Goal: Book appointment/travel/reservation

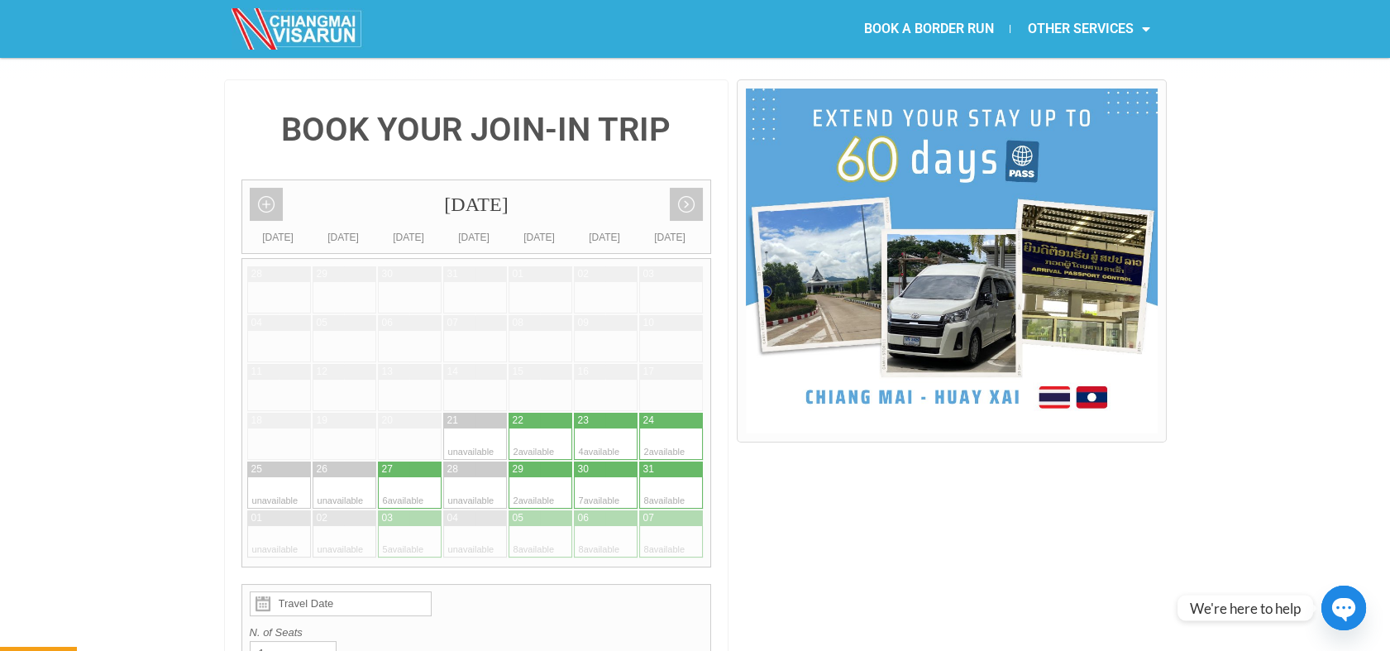
scroll to position [408, 0]
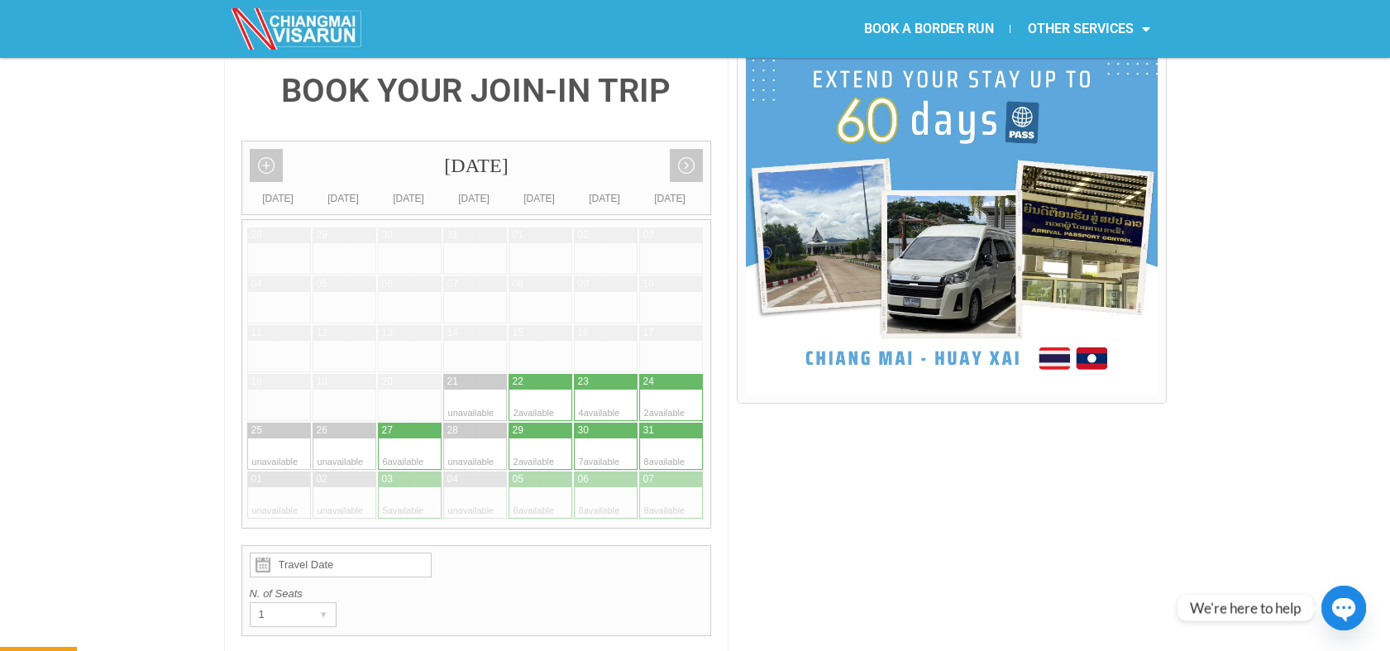
click at [658, 389] on div at bounding box center [655, 404] width 32 height 31
type input "24 August 2025"
radio input "true"
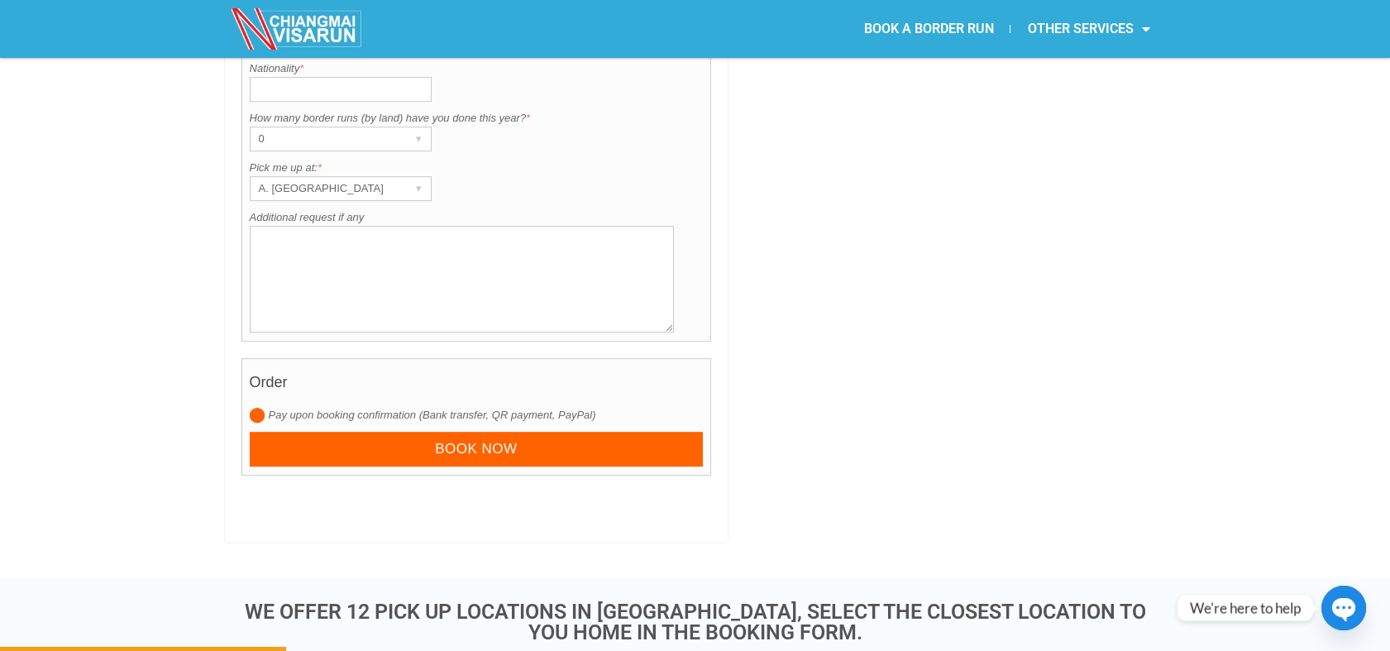
scroll to position [1503, 0]
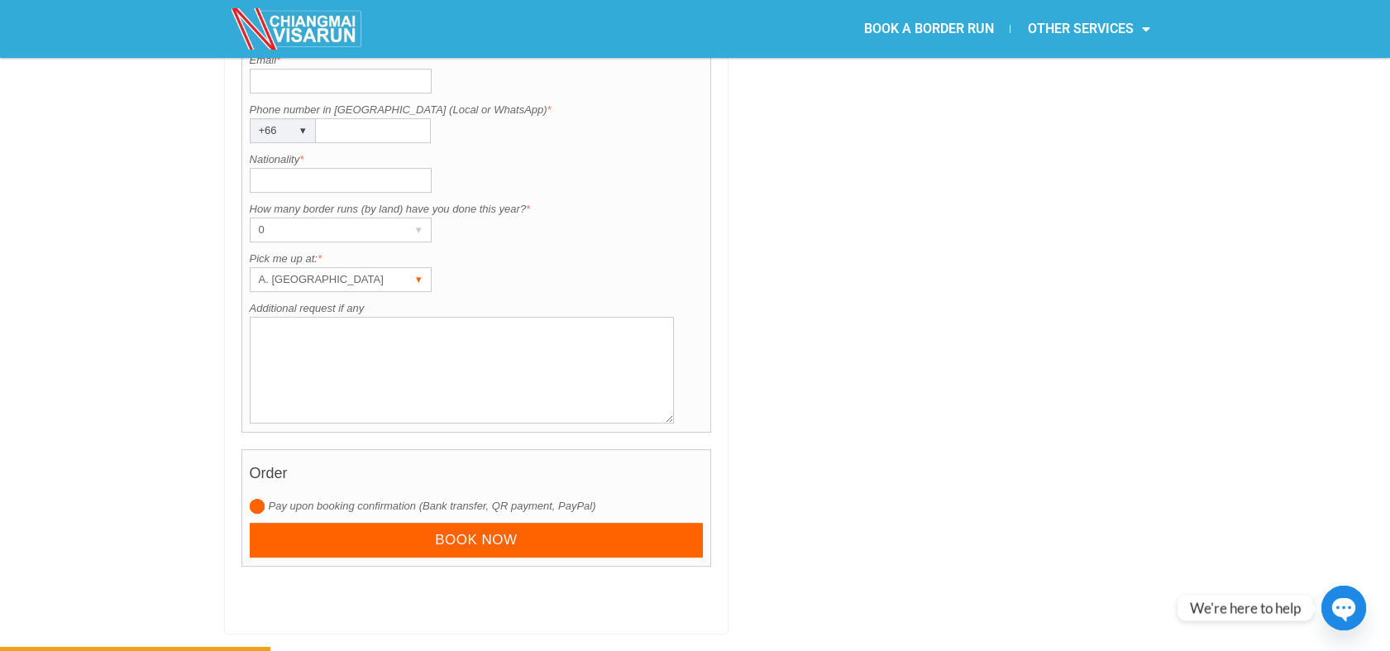
click at [397, 268] on div "A. Centara Riverside Hotel" at bounding box center [324, 279] width 149 height 23
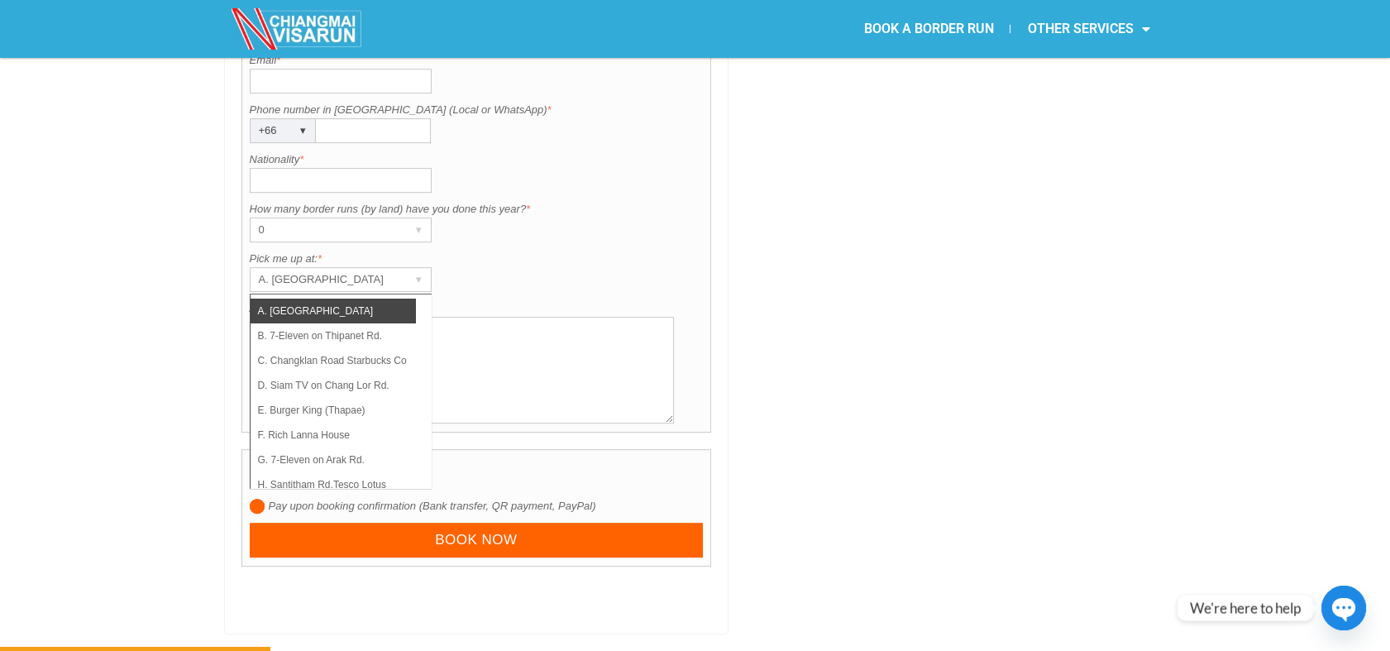
scroll to position [0, 0]
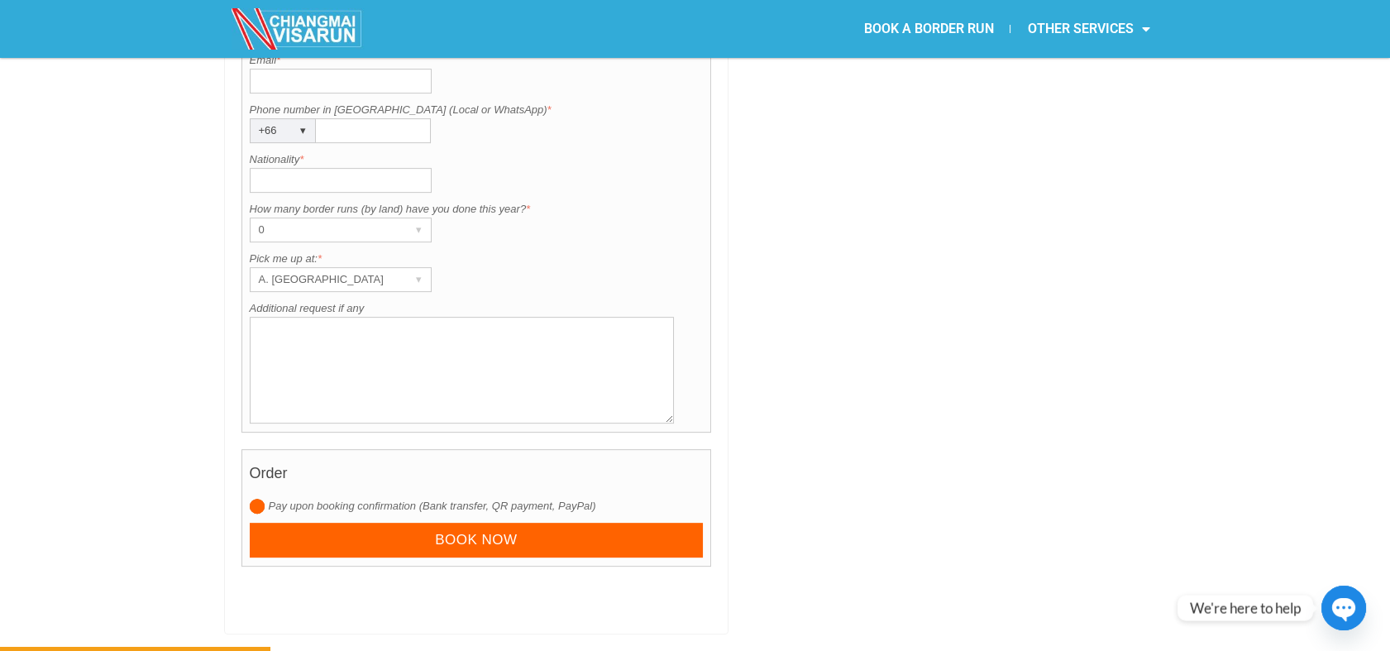
drag, startPoint x: 1388, startPoint y: 163, endPoint x: 1387, endPoint y: 180, distance: 17.4
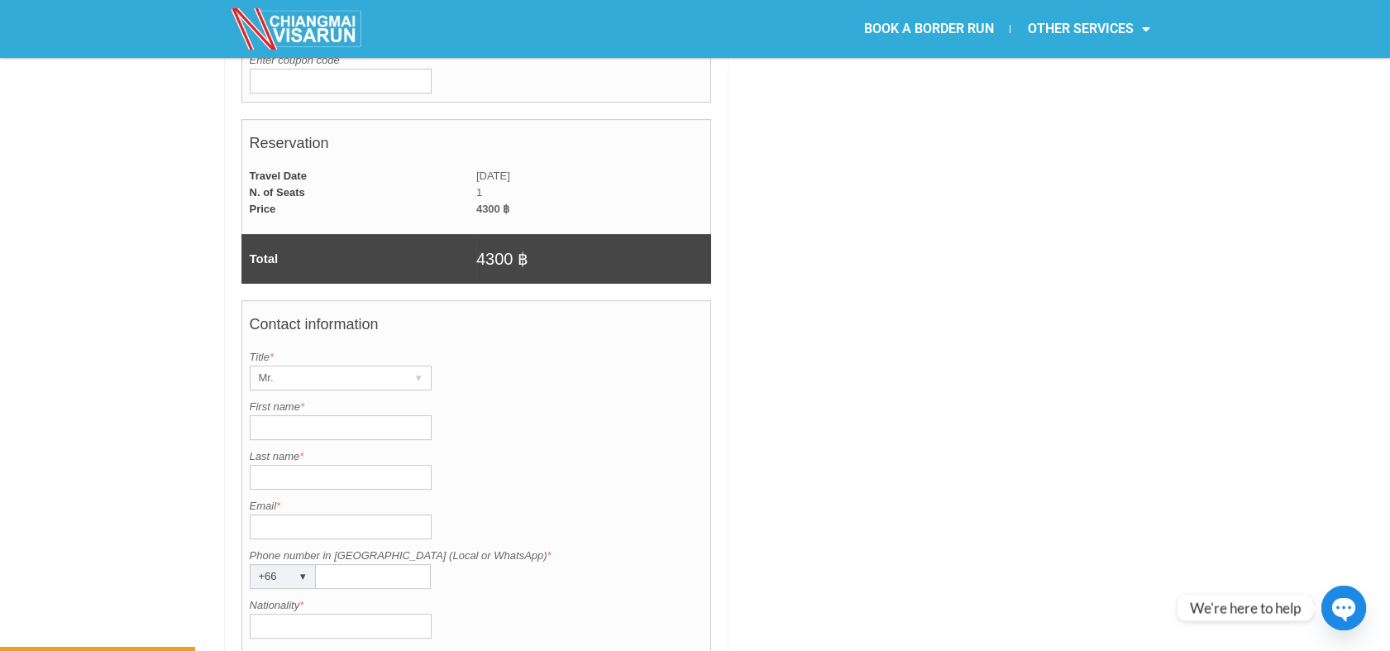
scroll to position [1169, 0]
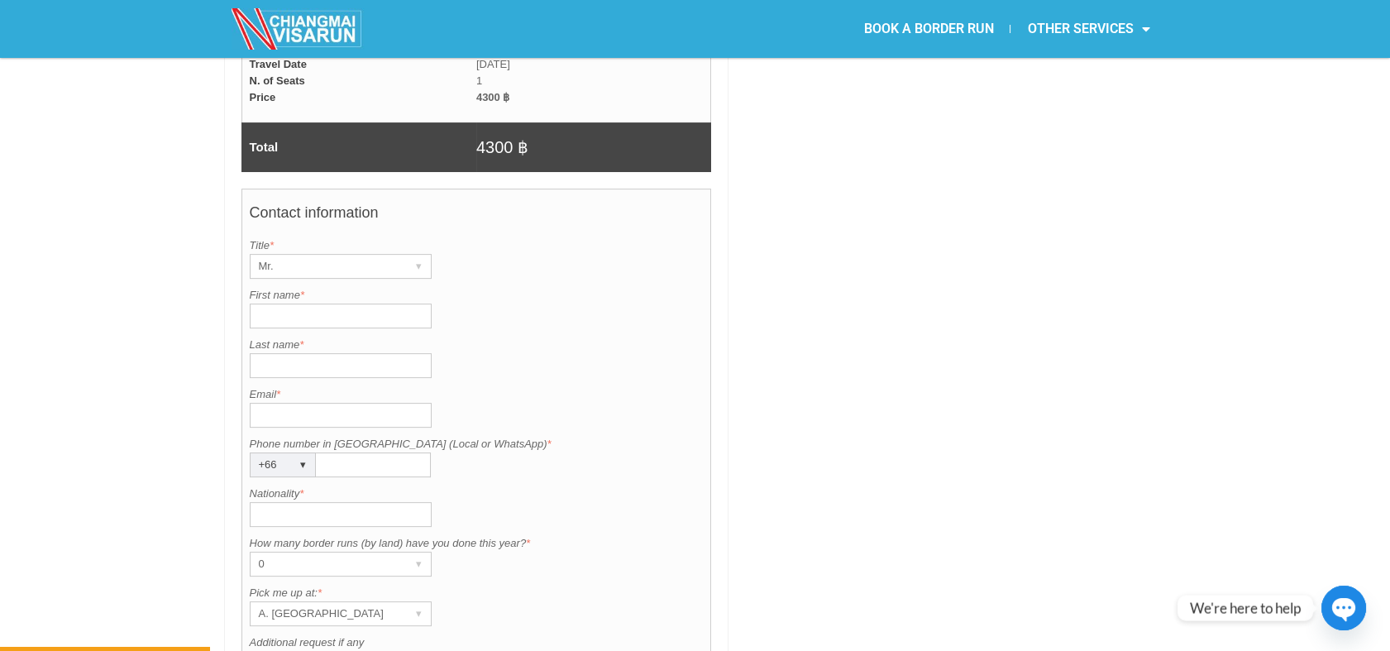
click at [276, 303] on input "First name *" at bounding box center [341, 315] width 182 height 25
type input "s"
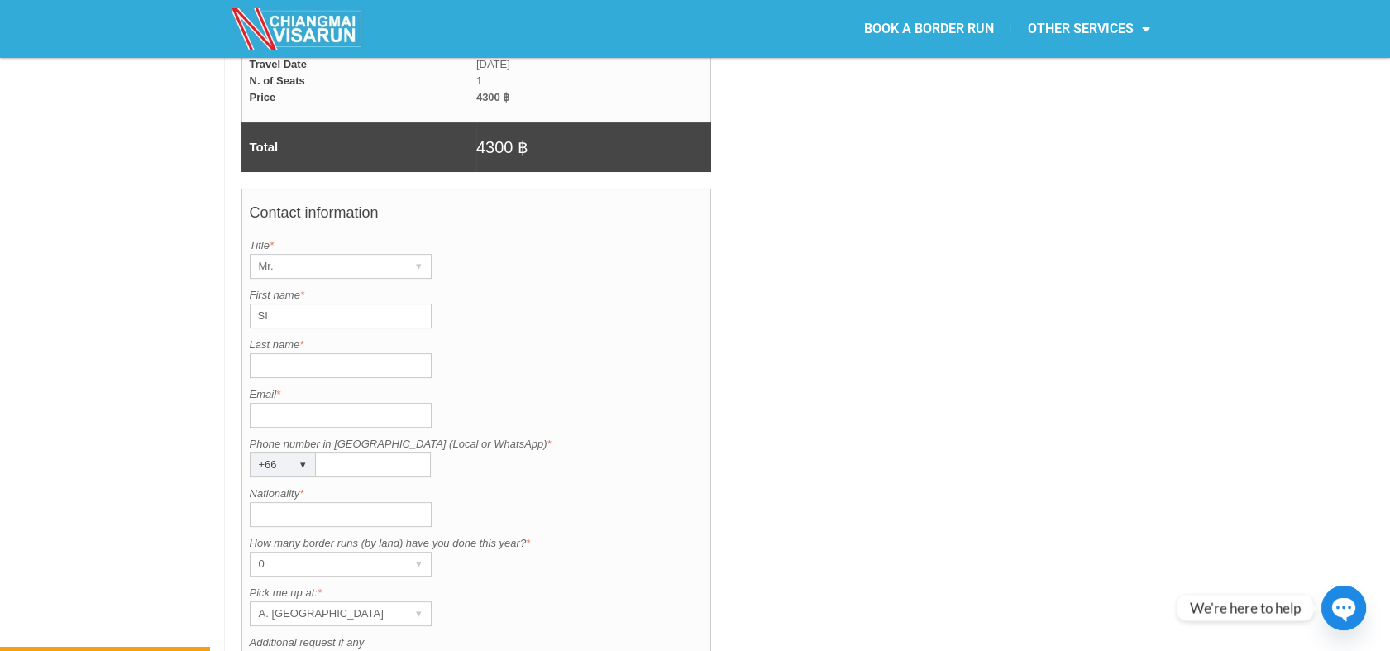
click at [277, 303] on input "SI" at bounding box center [341, 315] width 182 height 25
type input "SANGSOO"
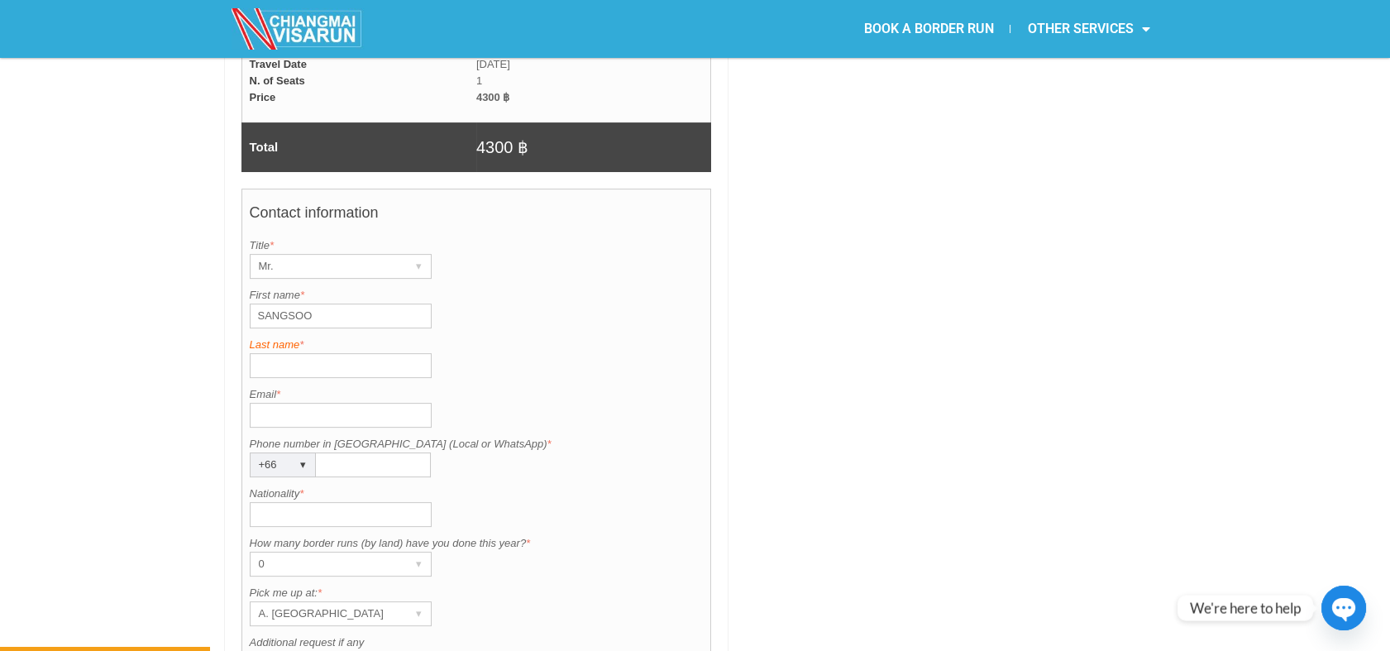
click at [309, 336] on label "Last name *" at bounding box center [477, 344] width 454 height 17
click at [309, 353] on input "Last name *" at bounding box center [341, 365] width 182 height 25
type input "SIM"
click at [284, 403] on input "Email *" at bounding box center [341, 415] width 182 height 25
type input "sangsoo.sim@gmail.com"
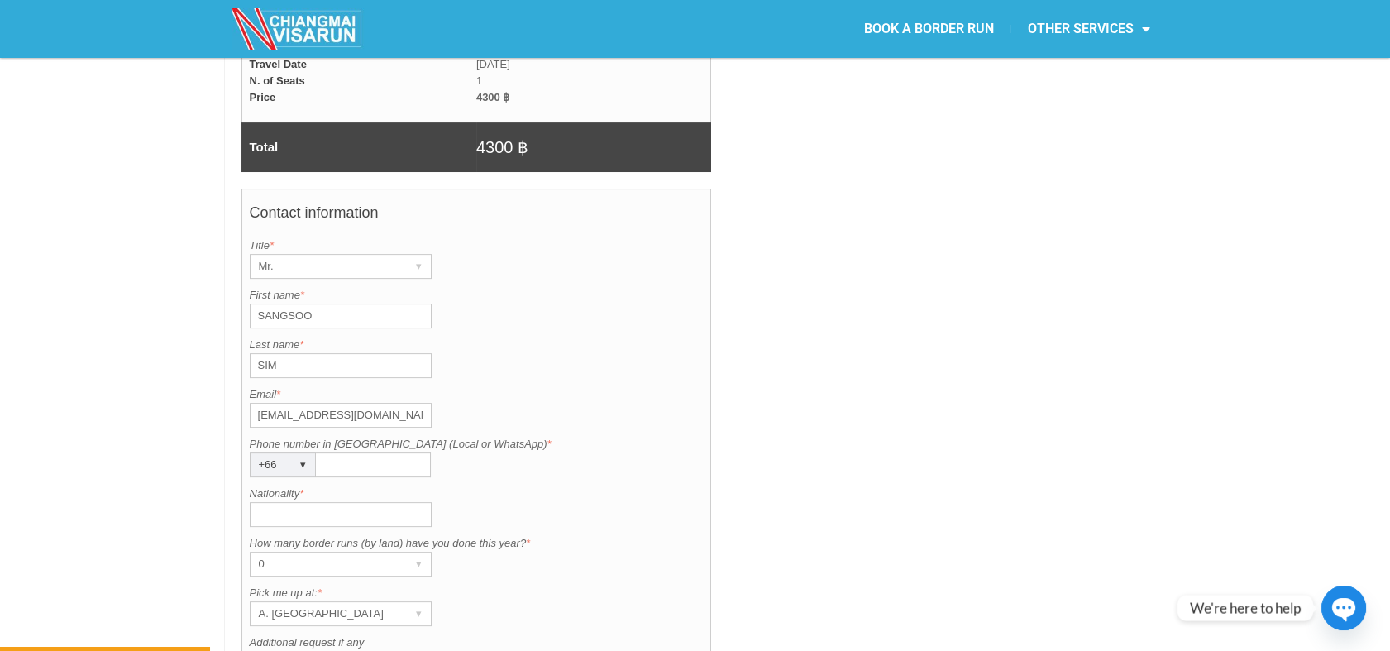
click at [336, 452] on input "Phone number in Thailand (Local or WhatsApp) *" at bounding box center [373, 464] width 115 height 25
type input "0925086482"
click at [327, 502] on input "Nationality *" at bounding box center [341, 514] width 182 height 25
click at [278, 502] on input "KOR" at bounding box center [341, 514] width 182 height 25
type input "korean"
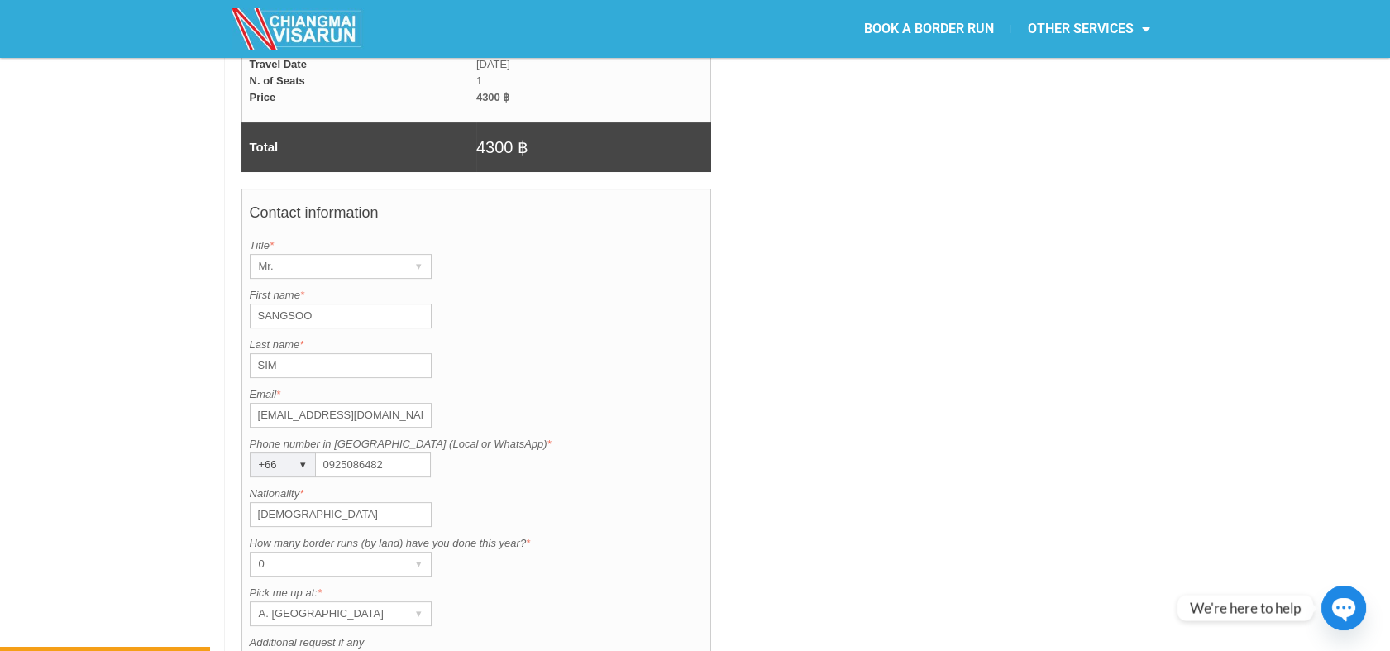
click at [1154, 260] on div at bounding box center [951, 124] width 429 height 1688
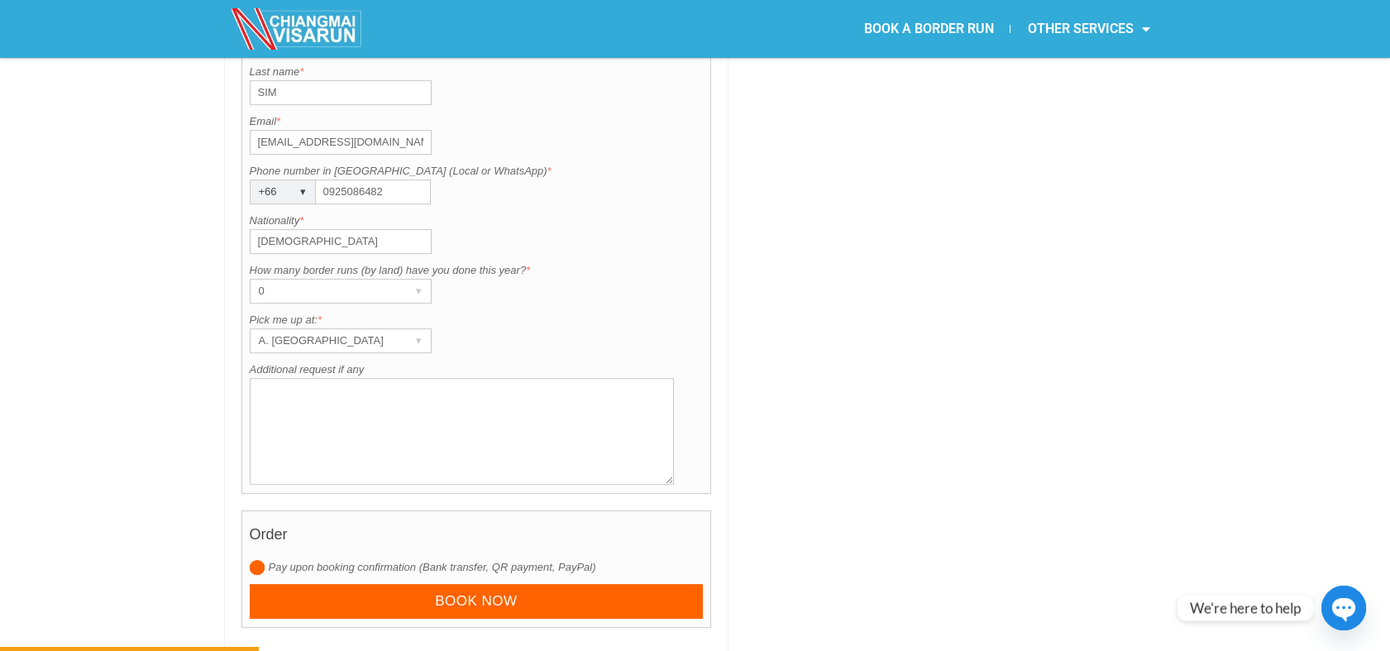
scroll to position [1452, 0]
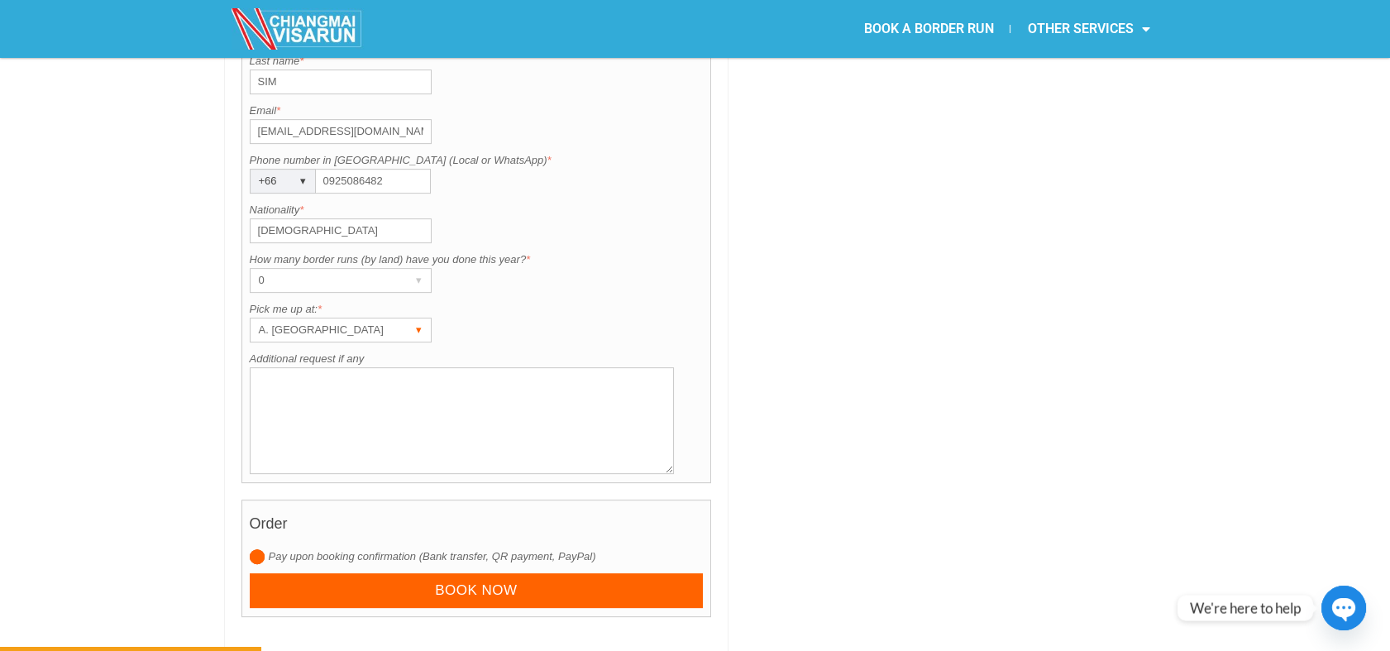
click at [332, 318] on div "A. [GEOGRAPHIC_DATA]" at bounding box center [324, 329] width 149 height 23
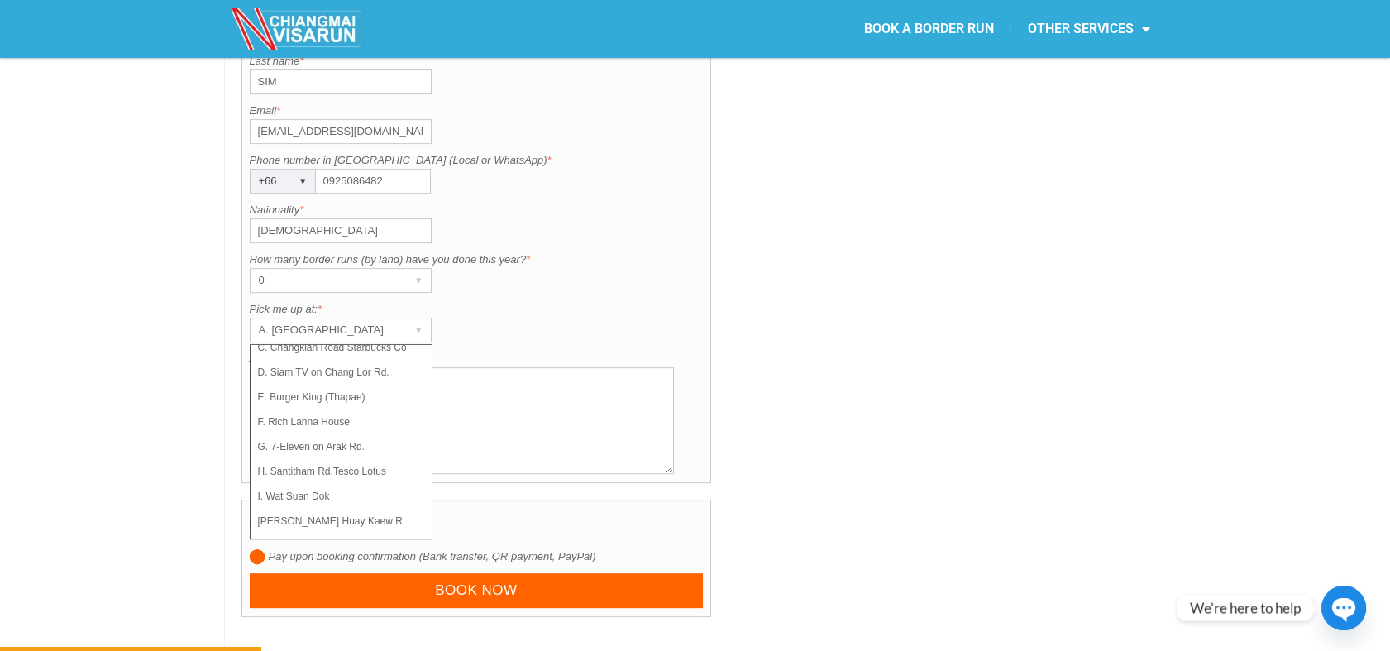
scroll to position [117, 0]
click at [303, 482] on li "K. MAYA Mall" at bounding box center [332, 494] width 165 height 25
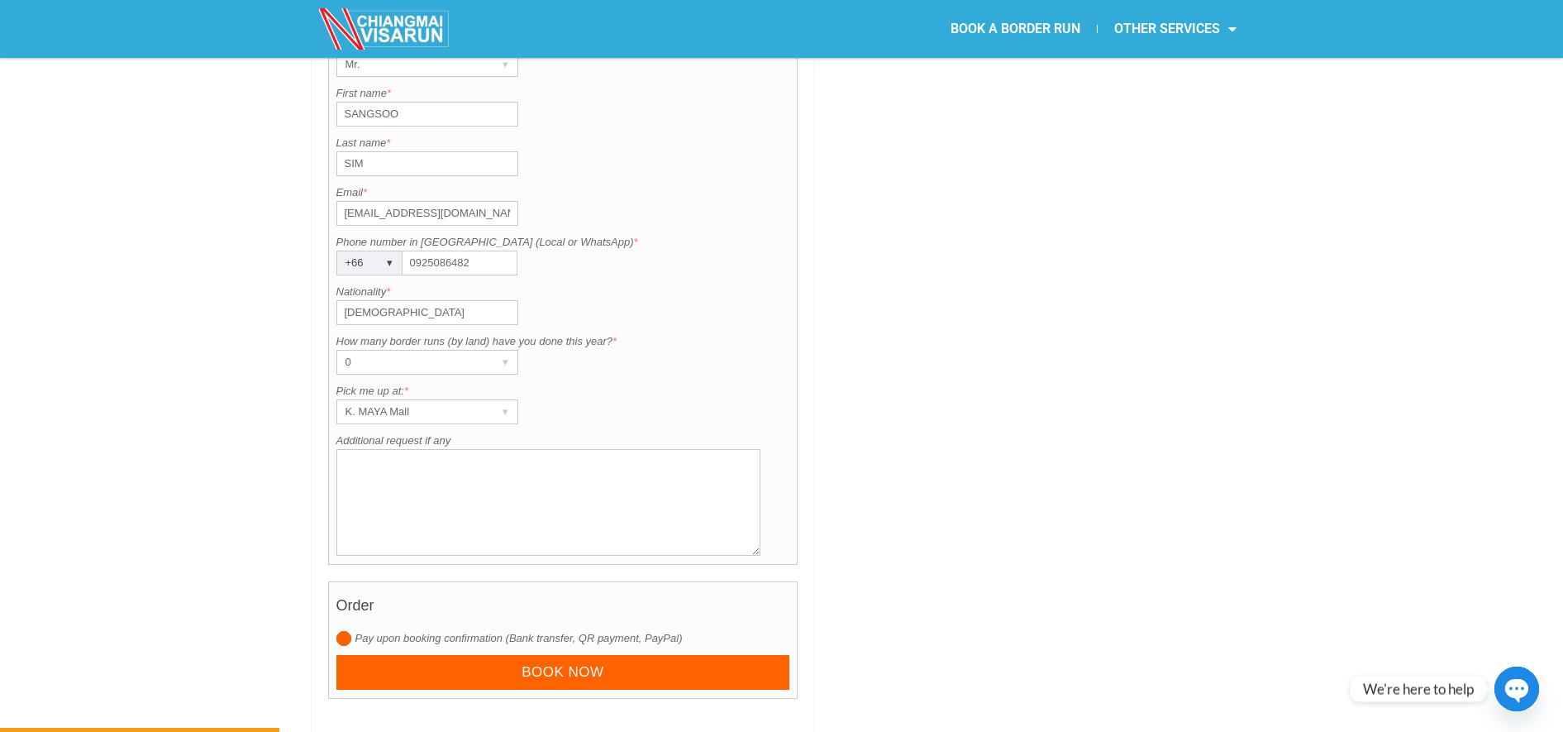
scroll to position [1391, 0]
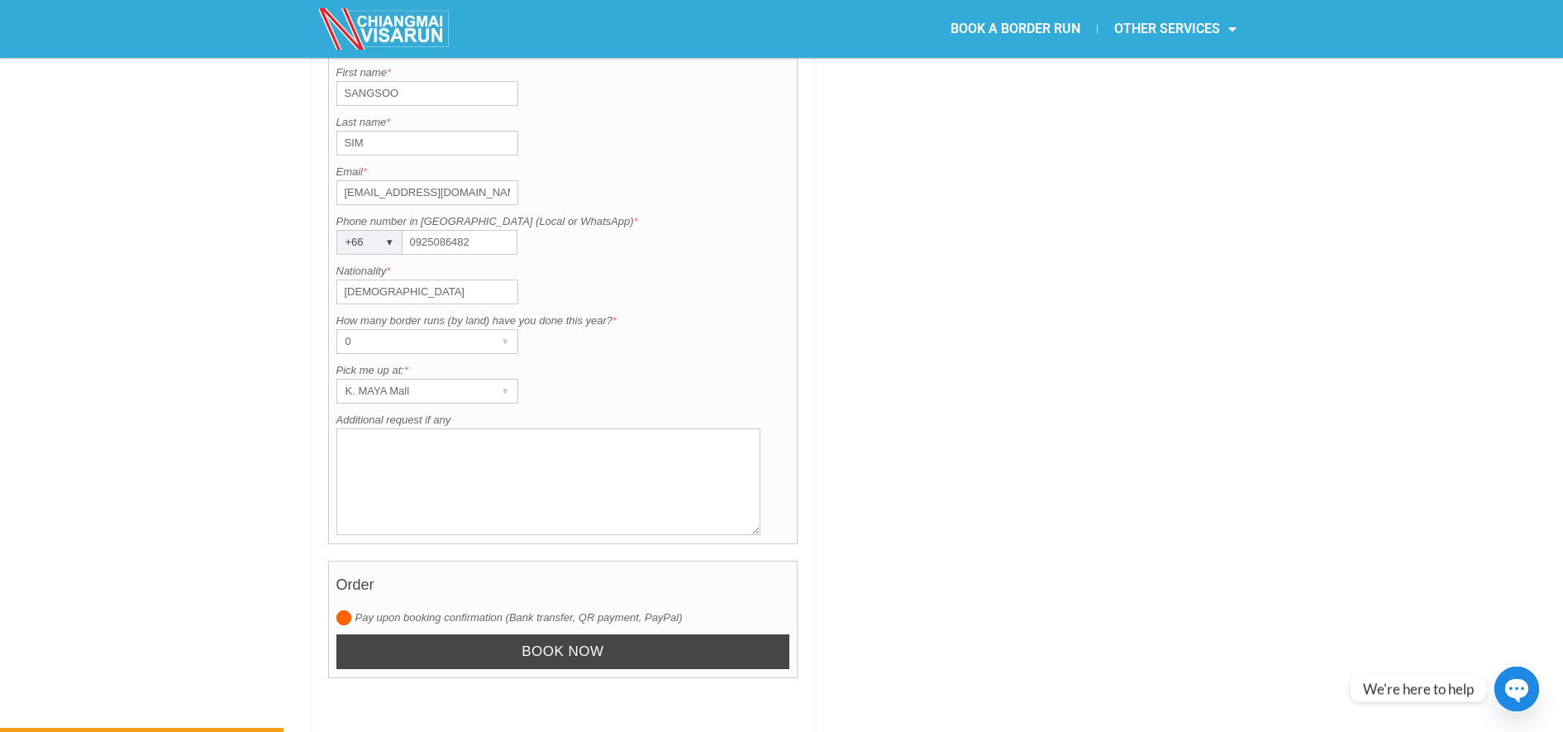
click at [487, 634] on input "Book now" at bounding box center [563, 652] width 454 height 36
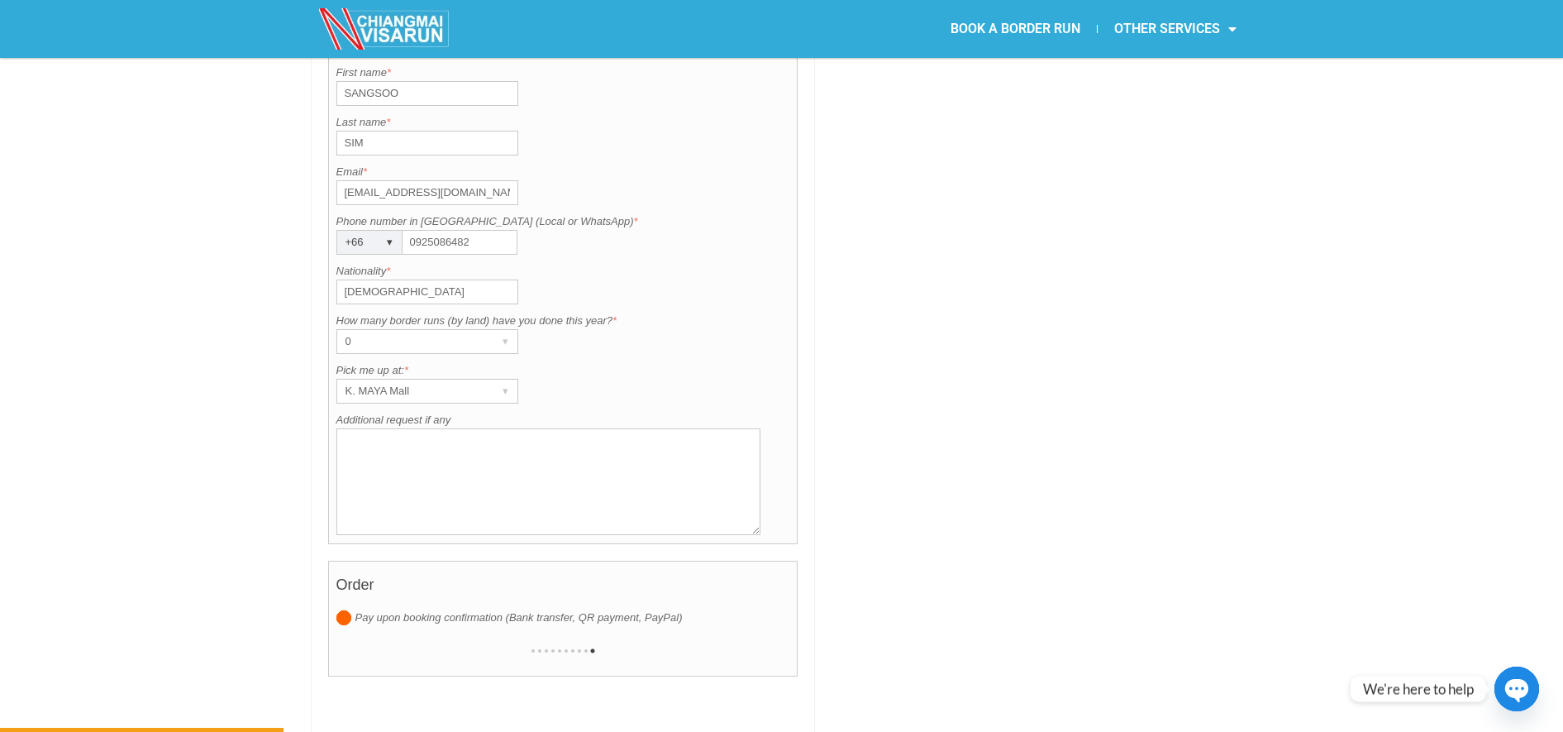
click at [487, 634] on div at bounding box center [563, 650] width 454 height 33
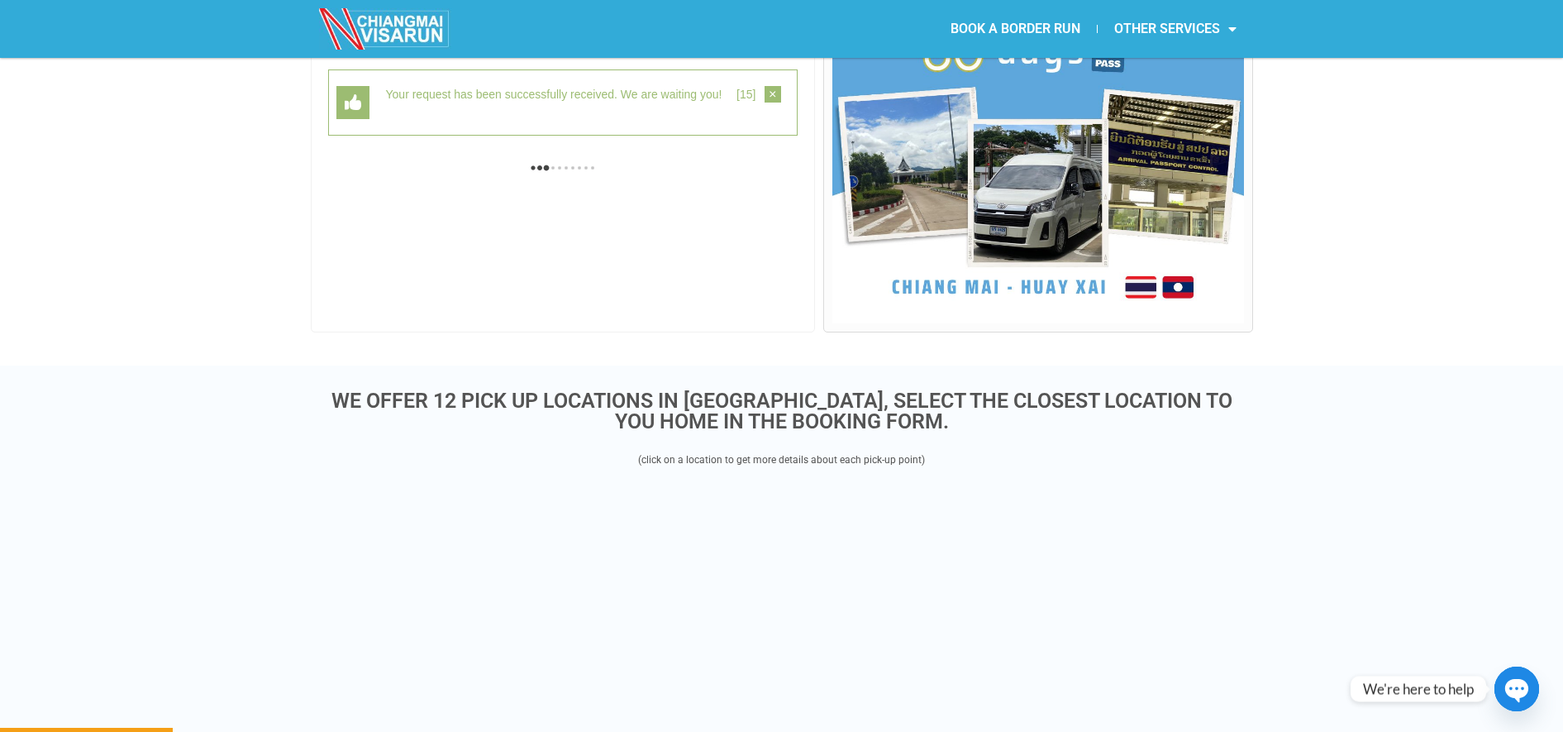
scroll to position [427, 0]
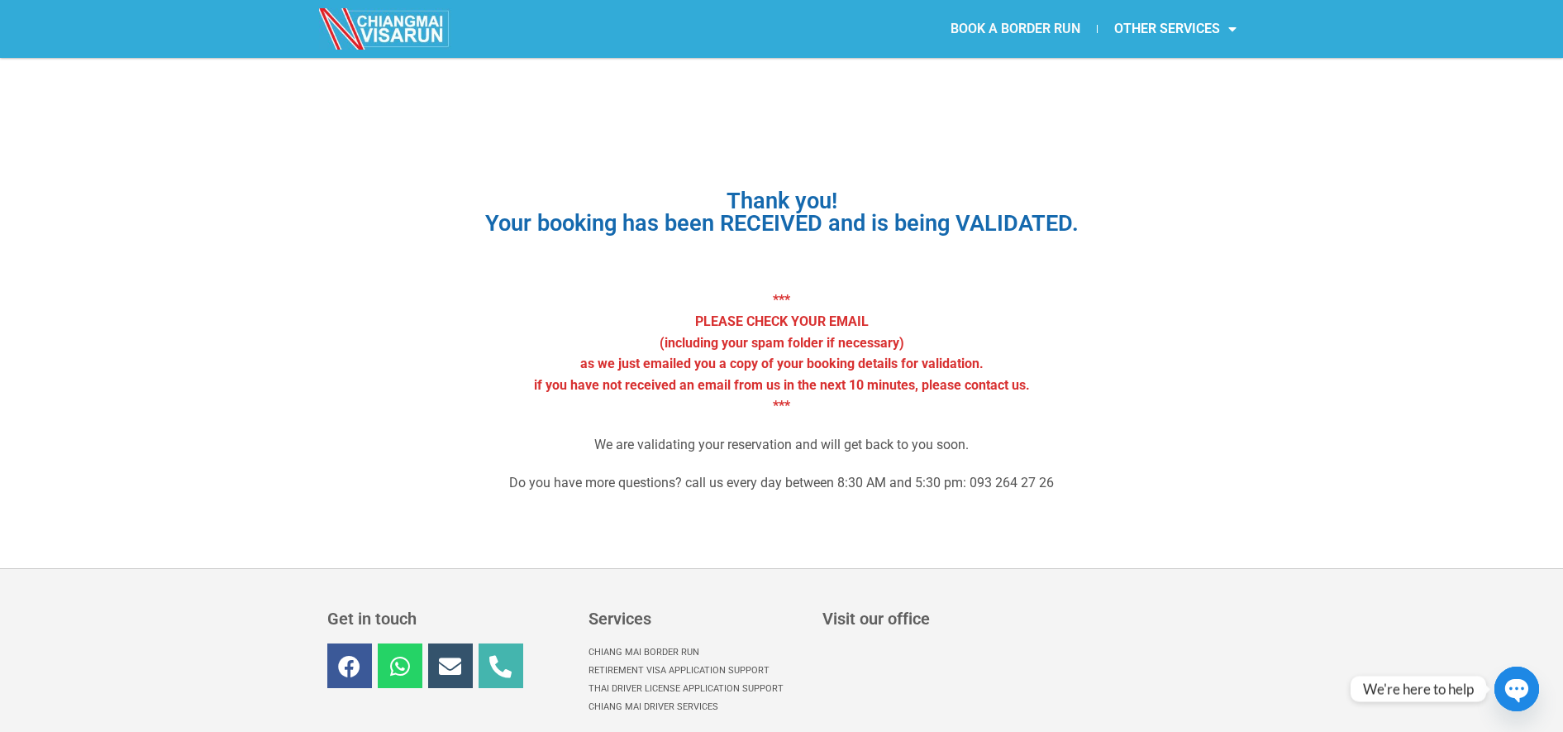
click at [962, 21] on link "BOOK A BORDER RUN" at bounding box center [1015, 29] width 163 height 38
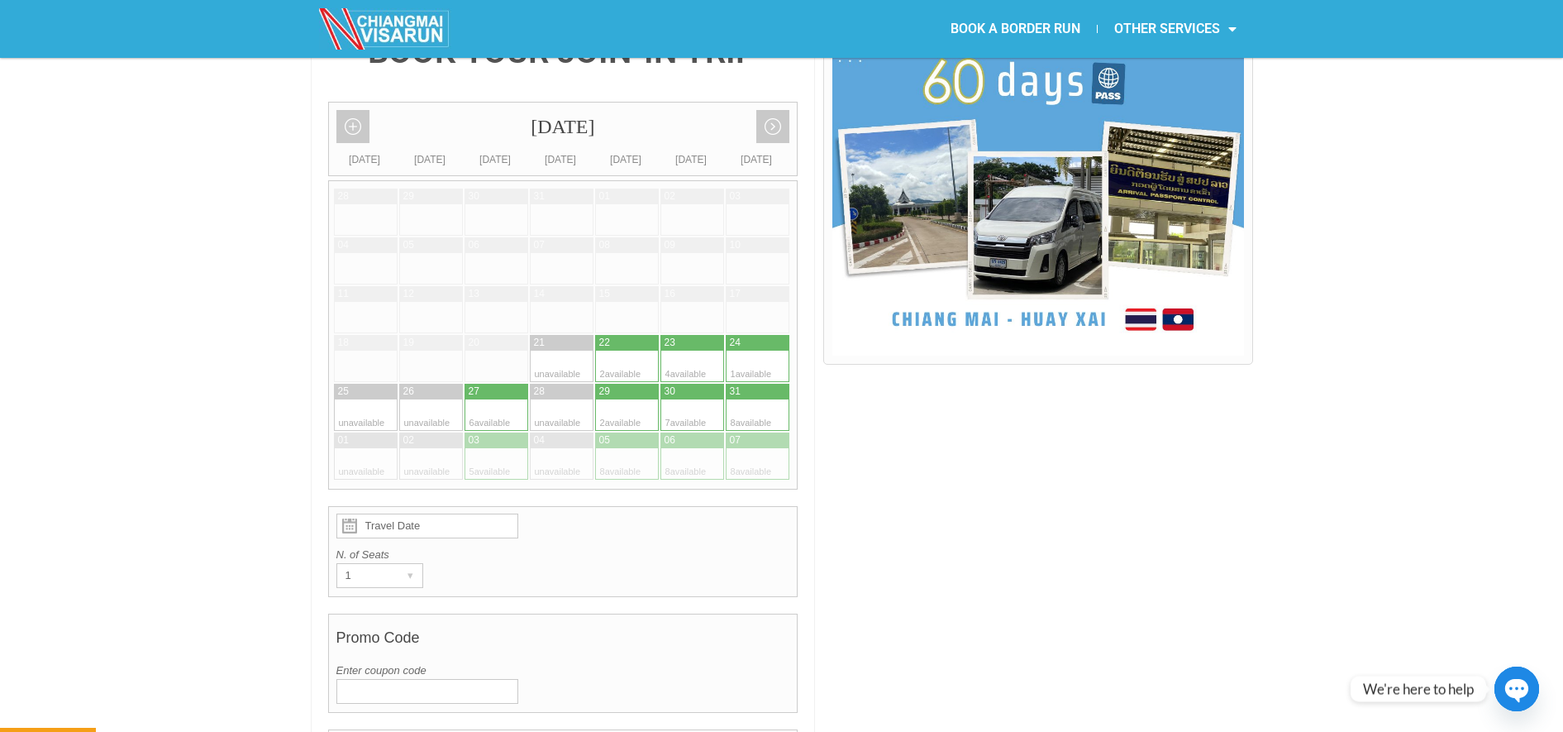
scroll to position [1727, 0]
